Goal: Task Accomplishment & Management: Manage account settings

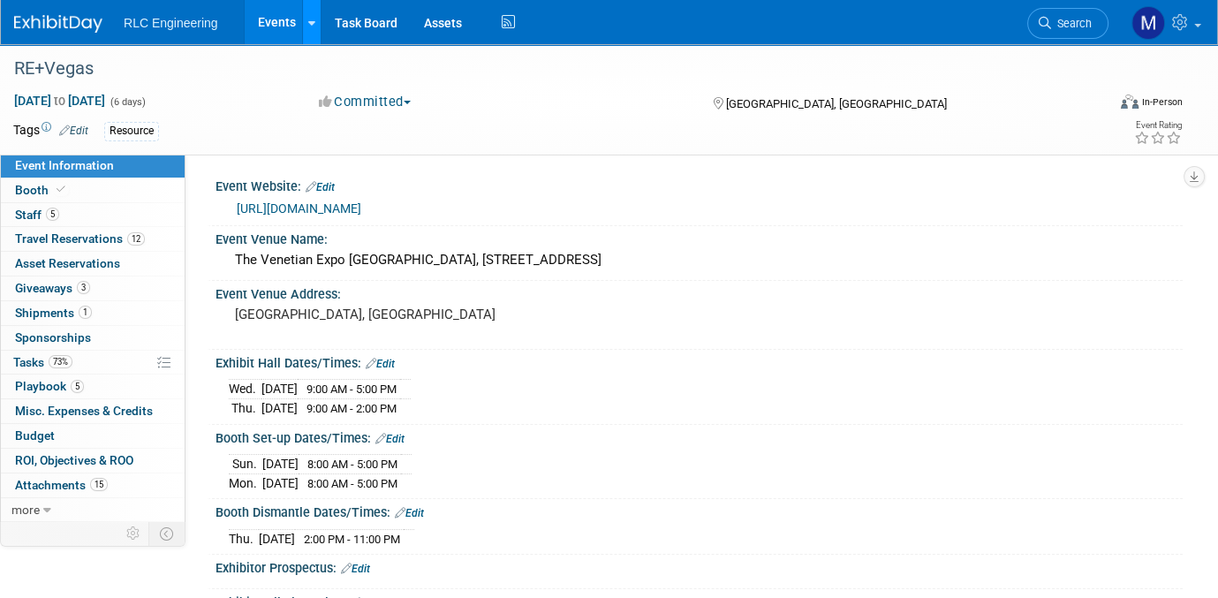
click at [308, 20] on icon at bounding box center [311, 23] width 7 height 11
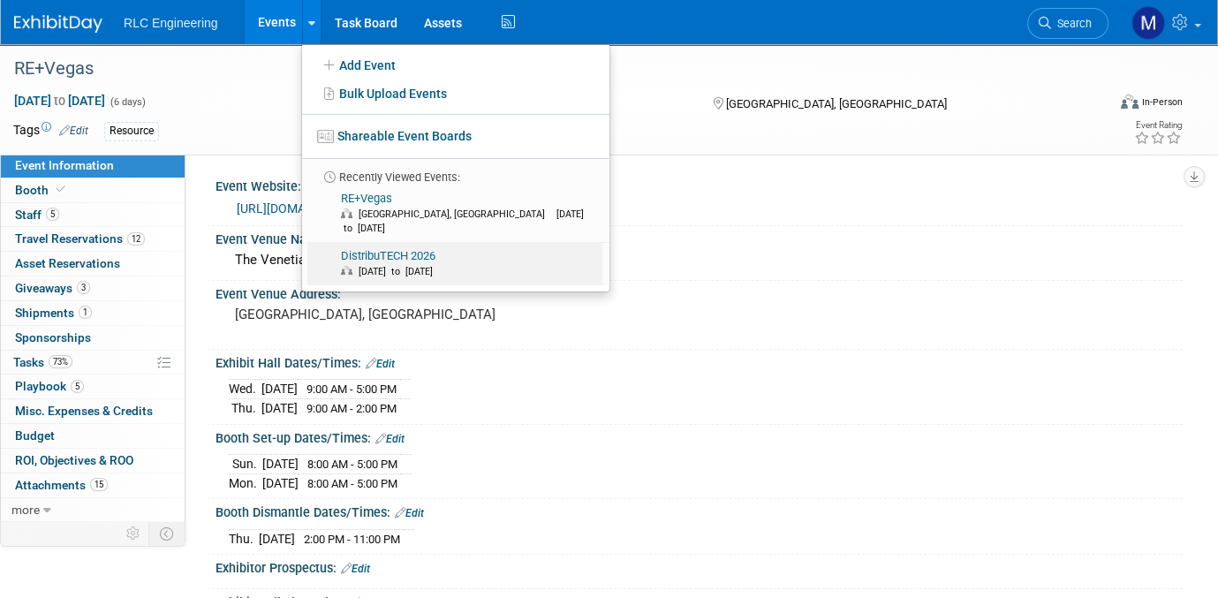
click at [396, 243] on link "DistribuTECH 2026 [DATE] to [DATE]" at bounding box center [454, 264] width 295 height 42
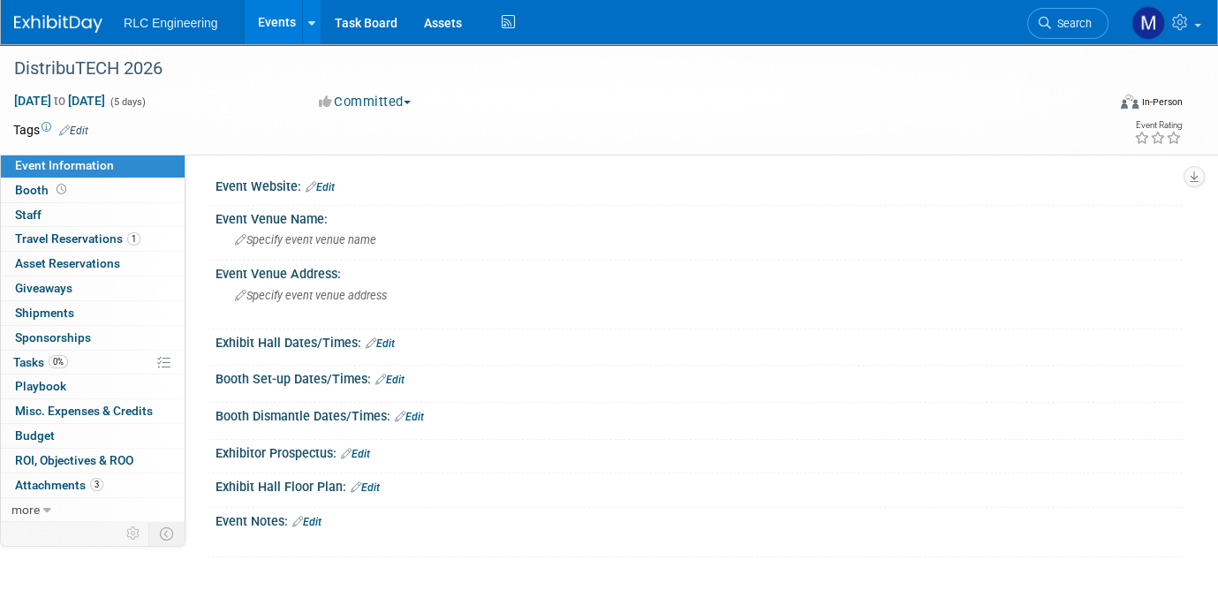
click at [316, 519] on link "Edit" at bounding box center [306, 522] width 29 height 12
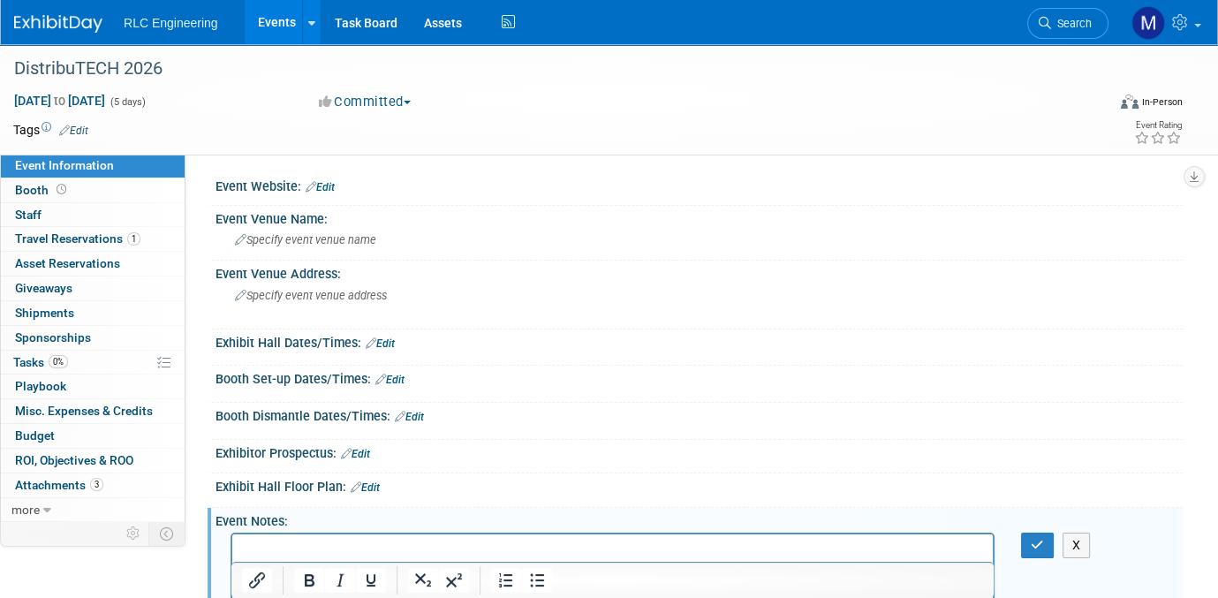
drag, startPoint x: 259, startPoint y: 540, endPoint x: 284, endPoint y: 547, distance: 26.6
click at [284, 547] on p "To enrich screen reader interactions, please activate Accessibility in Grammarl…" at bounding box center [613, 550] width 740 height 18
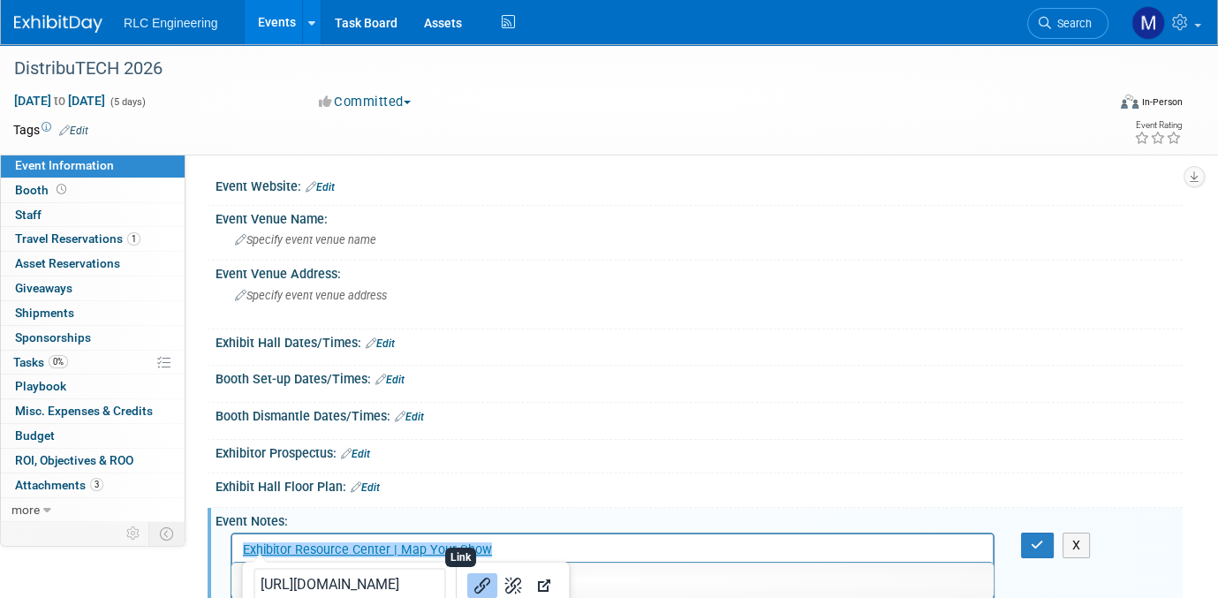
click at [472, 584] on icon "Link" at bounding box center [482, 584] width 21 height 21
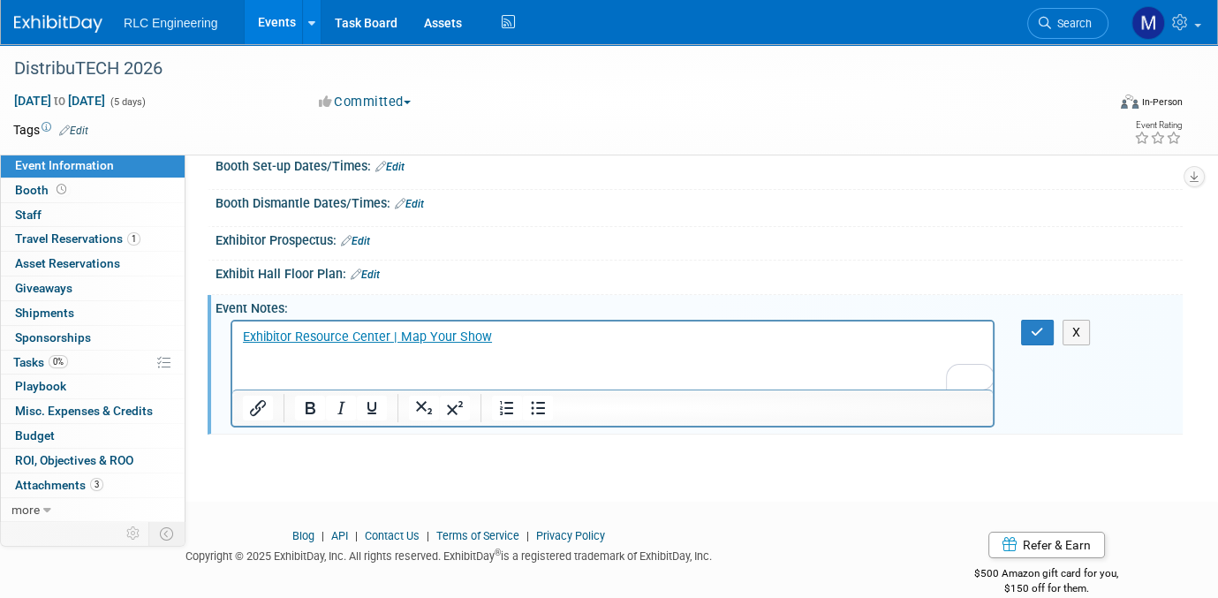
scroll to position [216, 0]
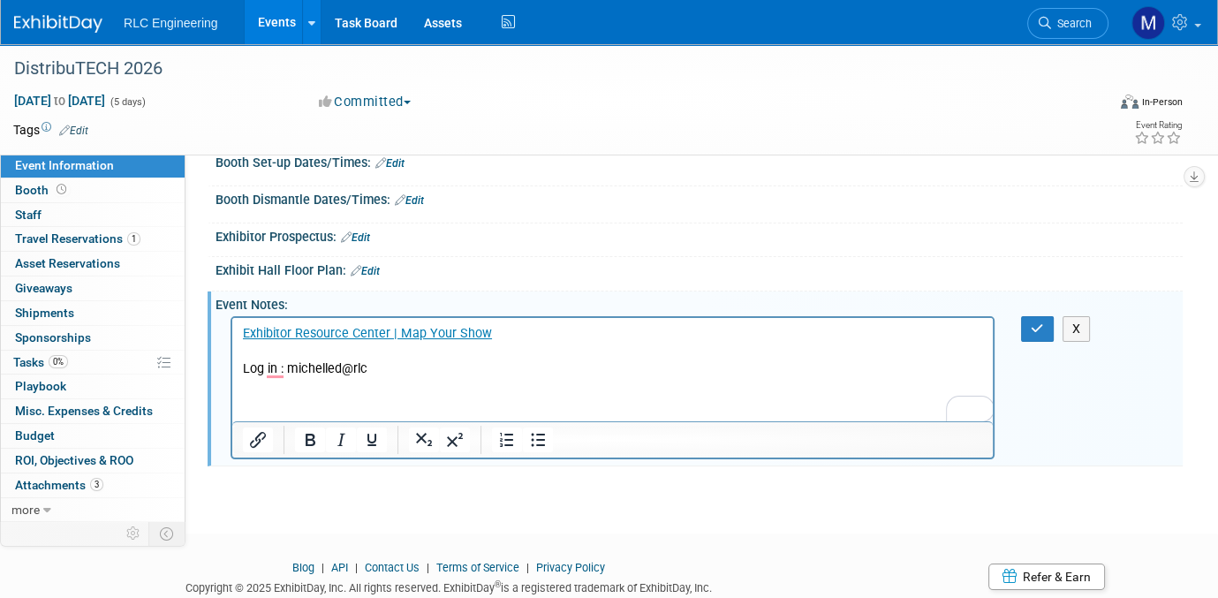
click at [242, 369] on body "Exhibitor Resource Center | Map Your Show Log in : michelled@rlc" at bounding box center [613, 351] width 742 height 53
click at [371, 368] on p "Log in : michelled@rlc" at bounding box center [613, 369] width 740 height 18
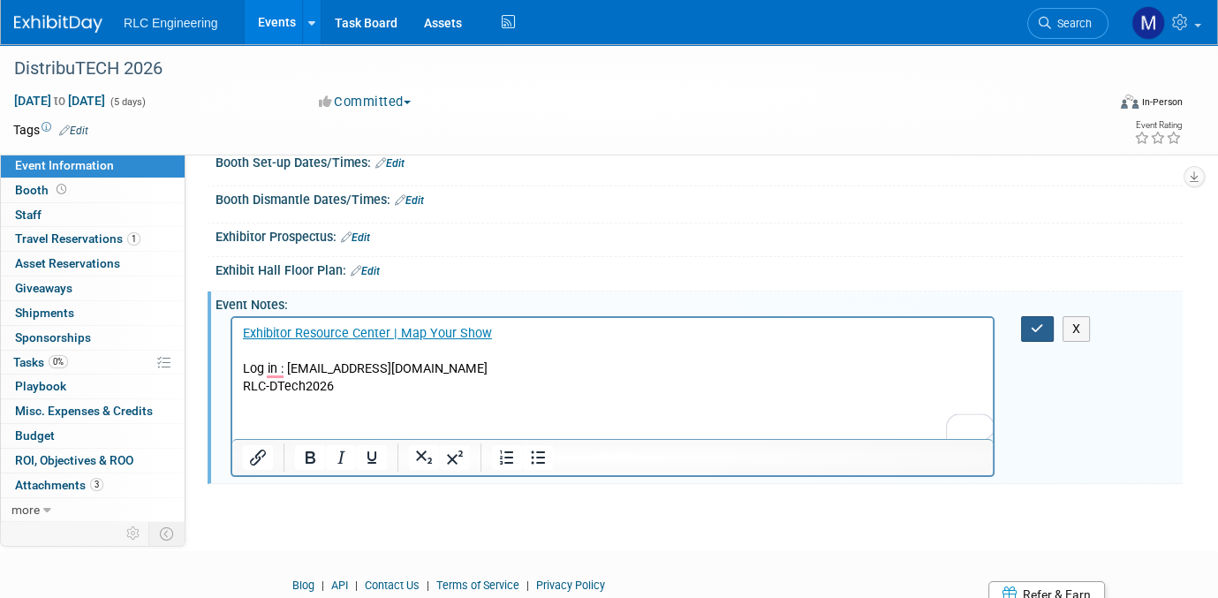
click at [1035, 328] on icon "button" at bounding box center [1037, 328] width 13 height 12
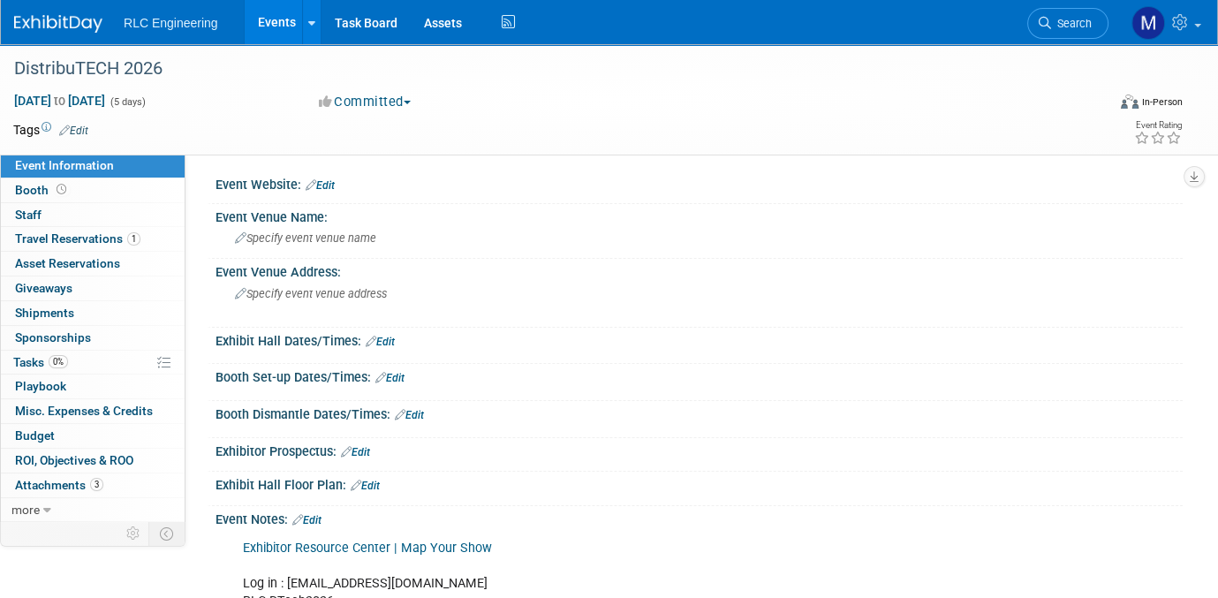
scroll to position [0, 0]
